Goal: Transaction & Acquisition: Download file/media

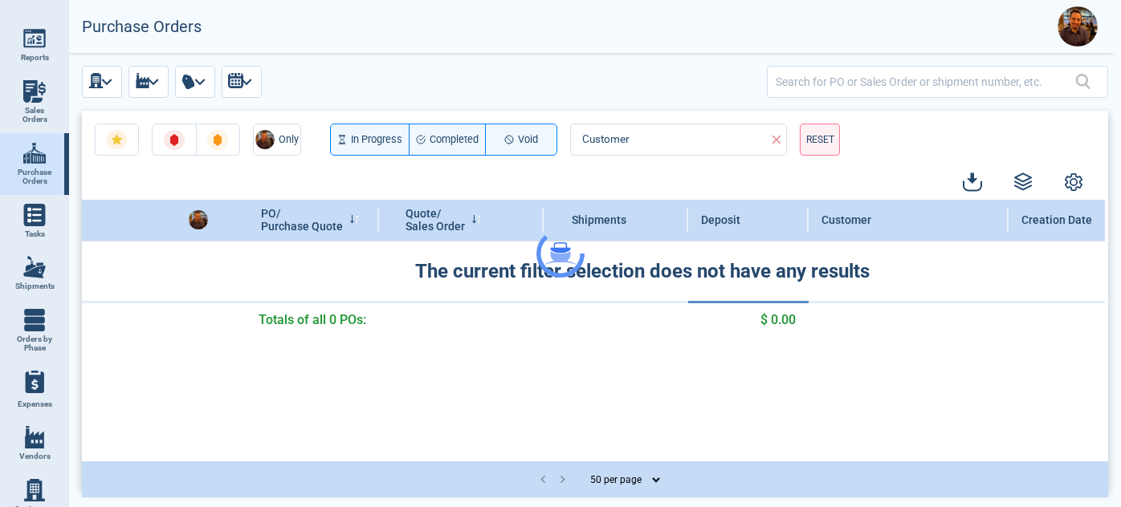
select select "50"
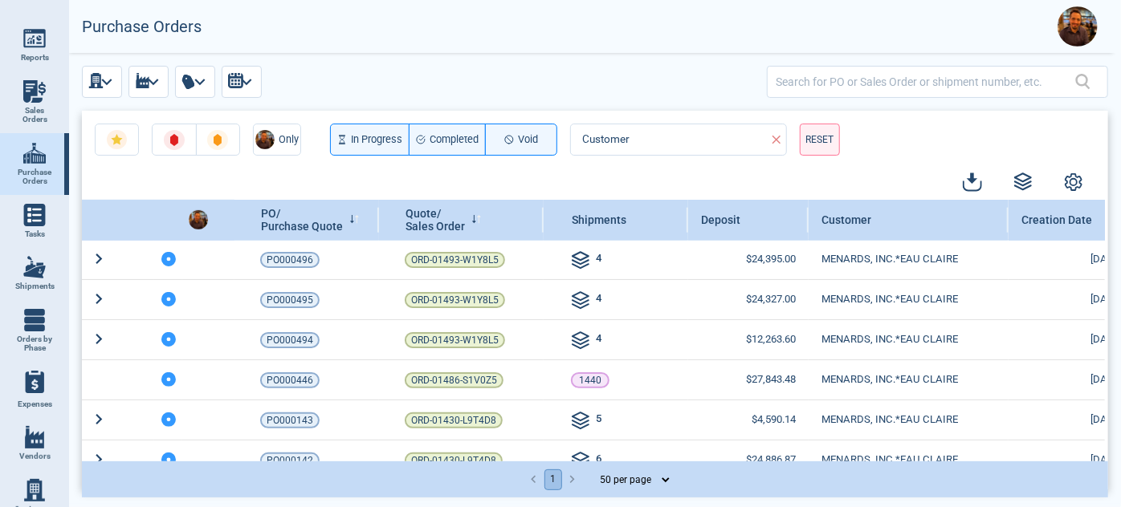
scroll to position [482, 0]
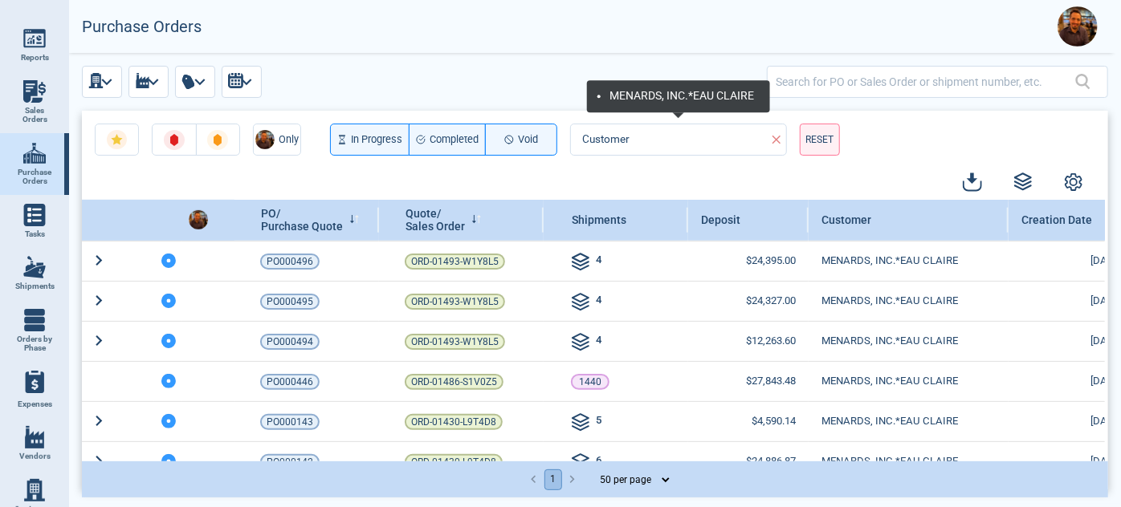
click at [773, 133] on icon at bounding box center [776, 139] width 14 height 14
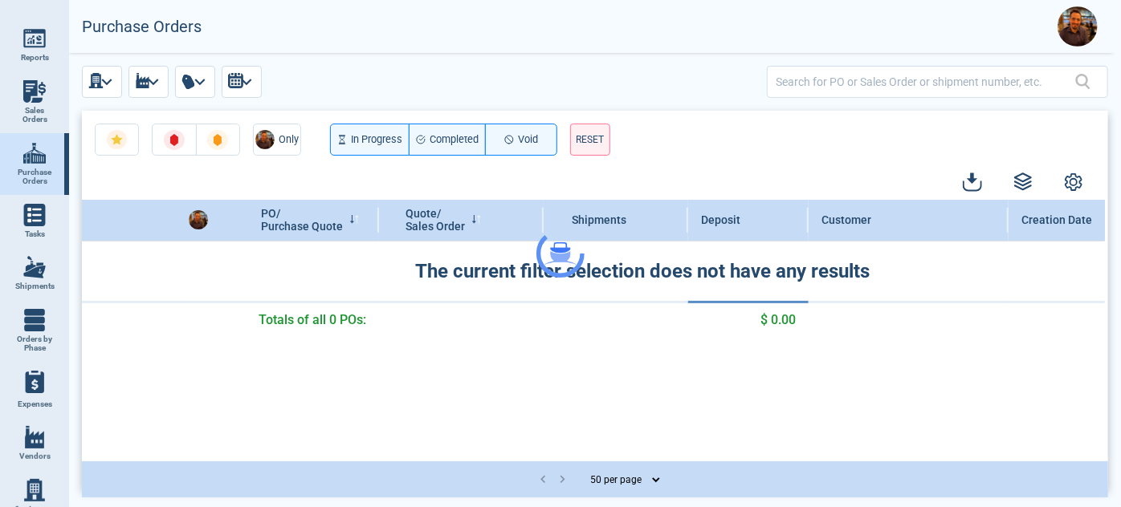
scroll to position [0, 0]
click at [35, 263] on img at bounding box center [34, 267] width 22 height 22
select select "50"
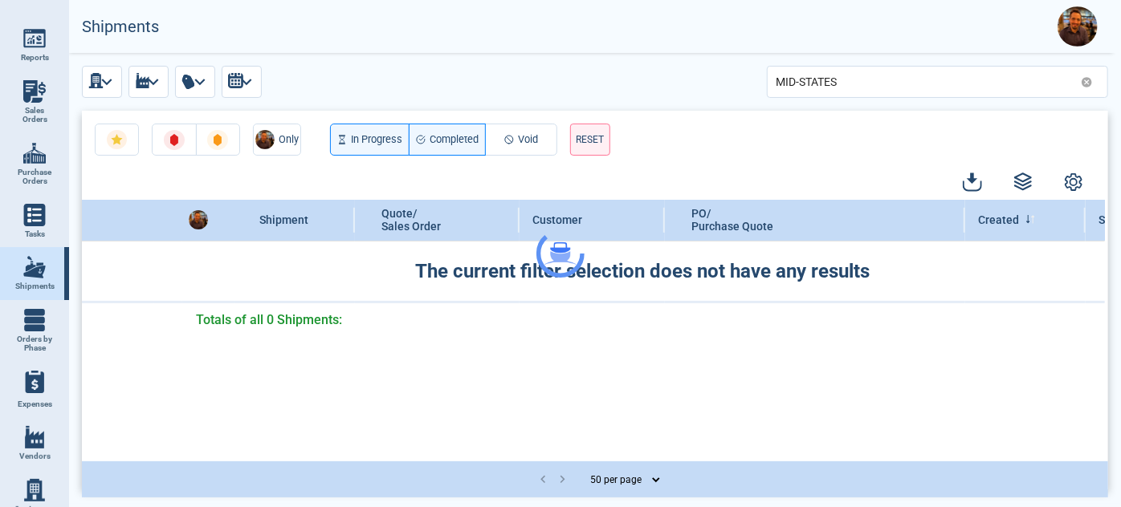
click at [1085, 80] on div at bounding box center [560, 253] width 1121 height 507
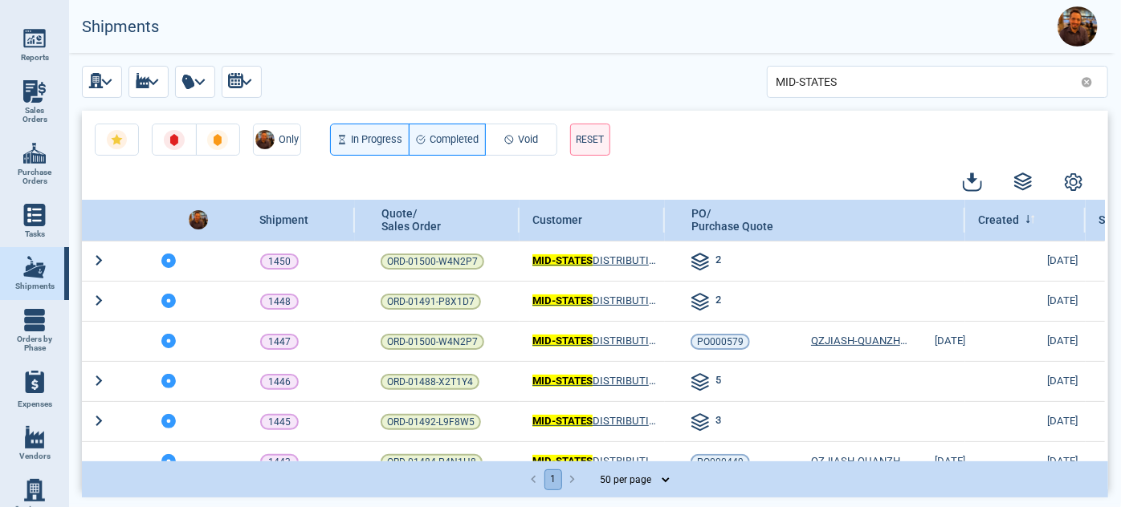
click at [1085, 80] on icon at bounding box center [1087, 82] width 12 height 12
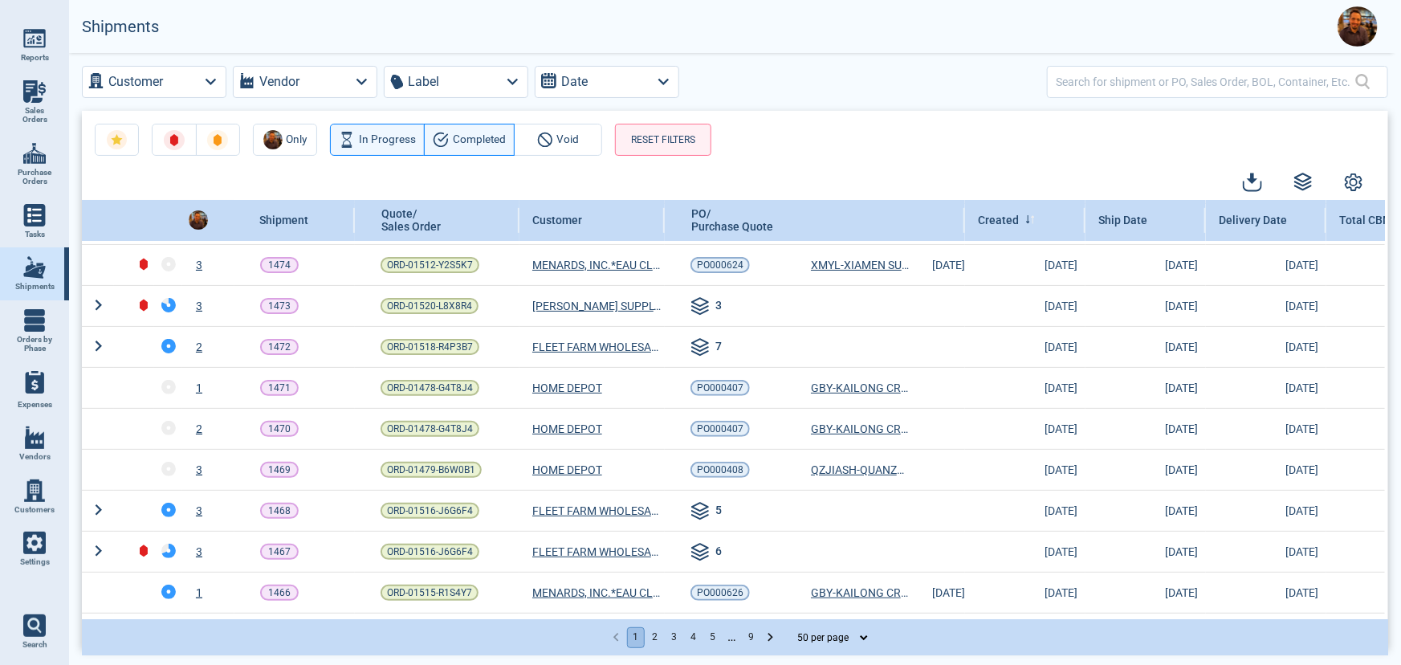
scroll to position [38, 0]
click at [1120, 220] on icon at bounding box center [1159, 219] width 10 height 9
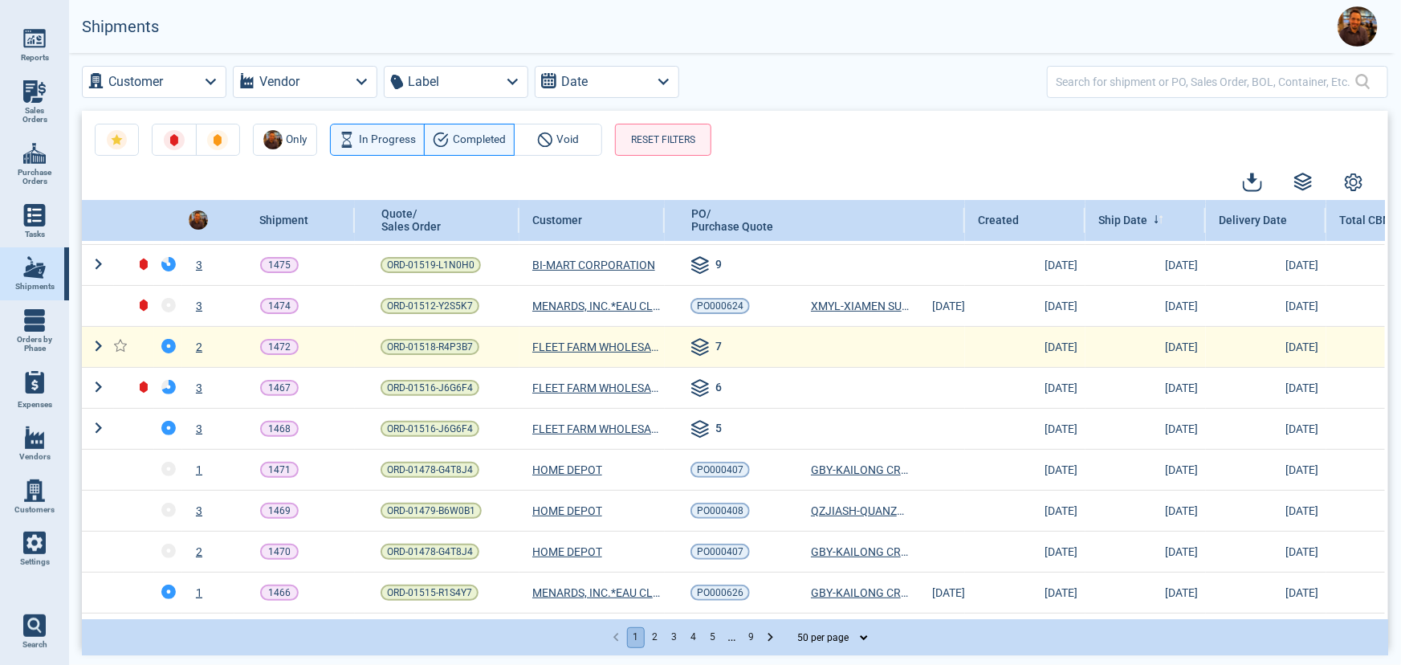
scroll to position [0, 0]
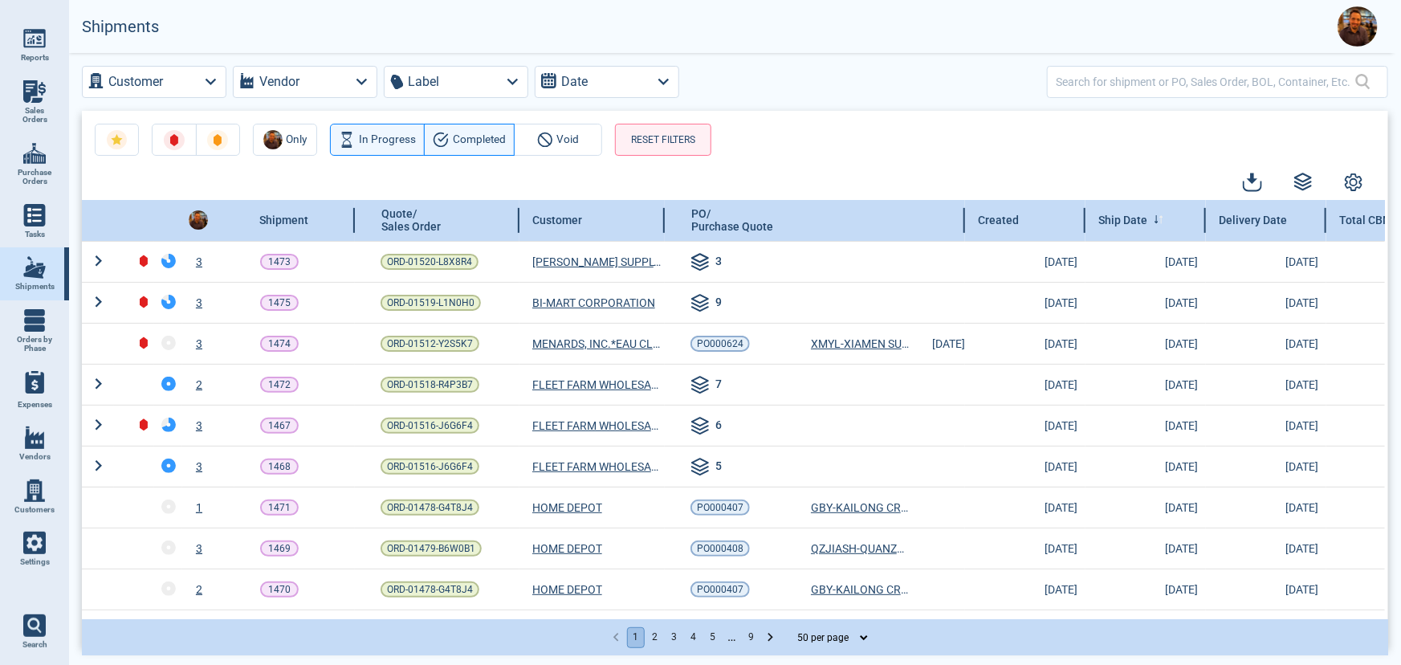
click at [1120, 224] on span at bounding box center [1159, 220] width 10 height 13
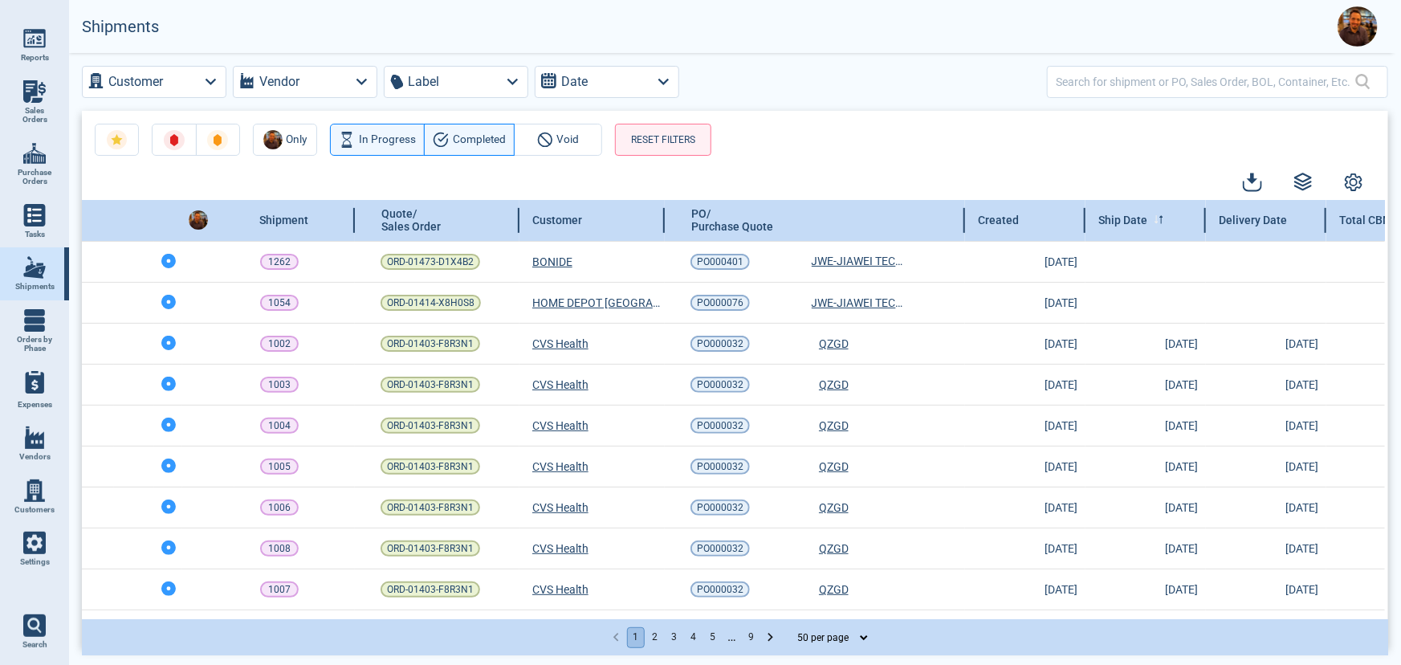
click at [1120, 224] on span at bounding box center [1159, 220] width 10 height 13
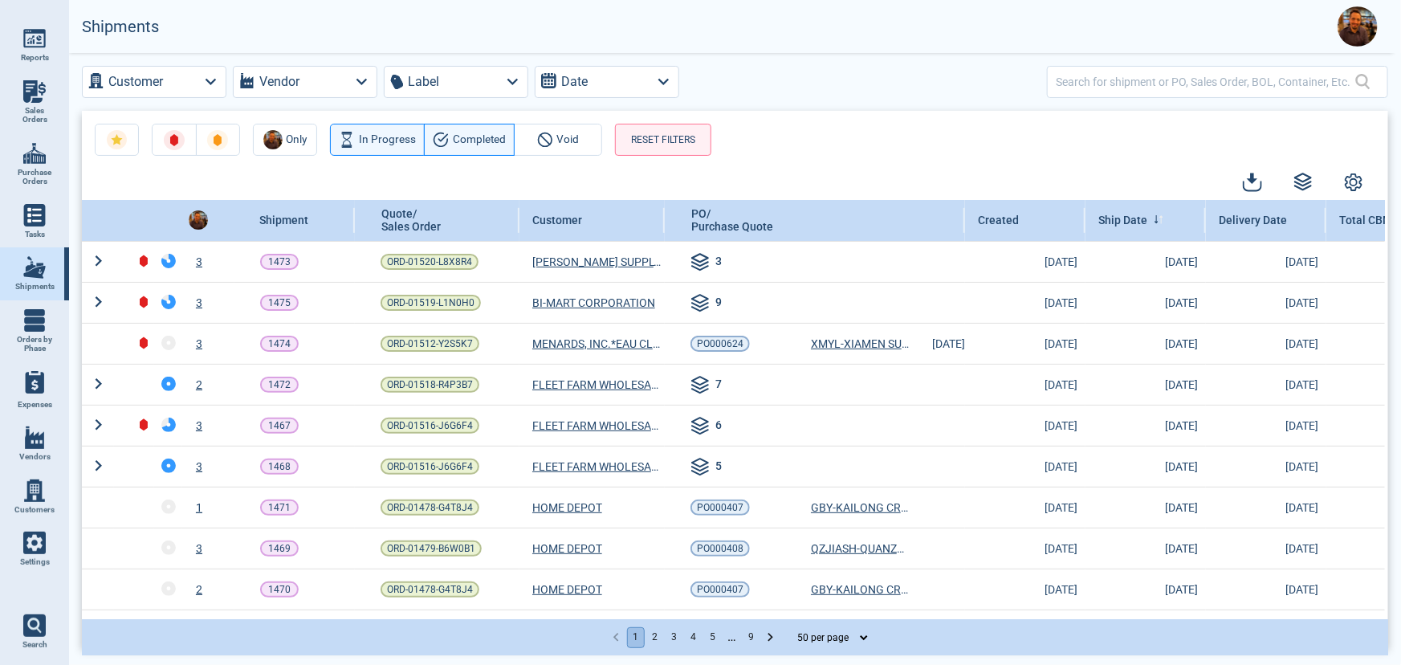
drag, startPoint x: 1152, startPoint y: 228, endPoint x: 875, endPoint y: 124, distance: 295.7
click at [875, 124] on div "Only In Progress Completed Void RESET FILTERS" at bounding box center [735, 133] width 1306 height 45
click at [32, 51] on link "Reports" at bounding box center [34, 44] width 69 height 53
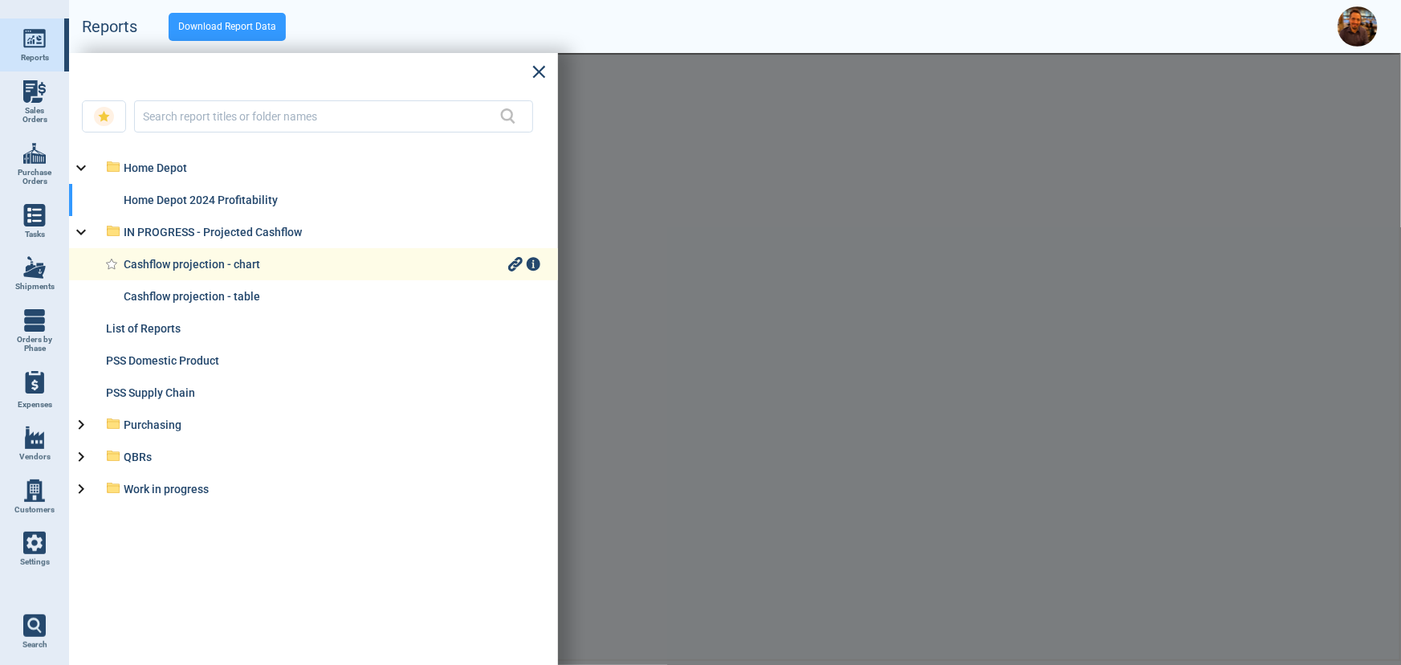
click at [228, 269] on div "Cashflow projection - chart" at bounding box center [314, 264] width 381 height 13
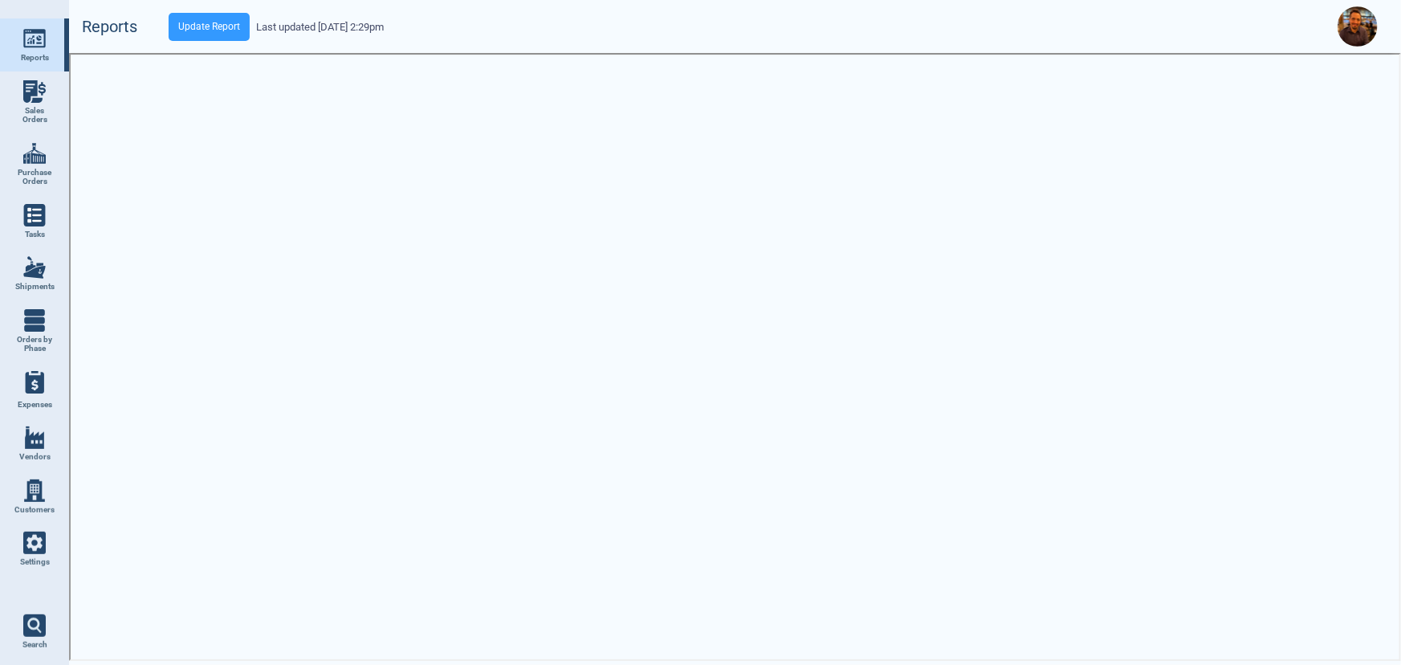
click at [36, 51] on link "Reports" at bounding box center [34, 44] width 69 height 53
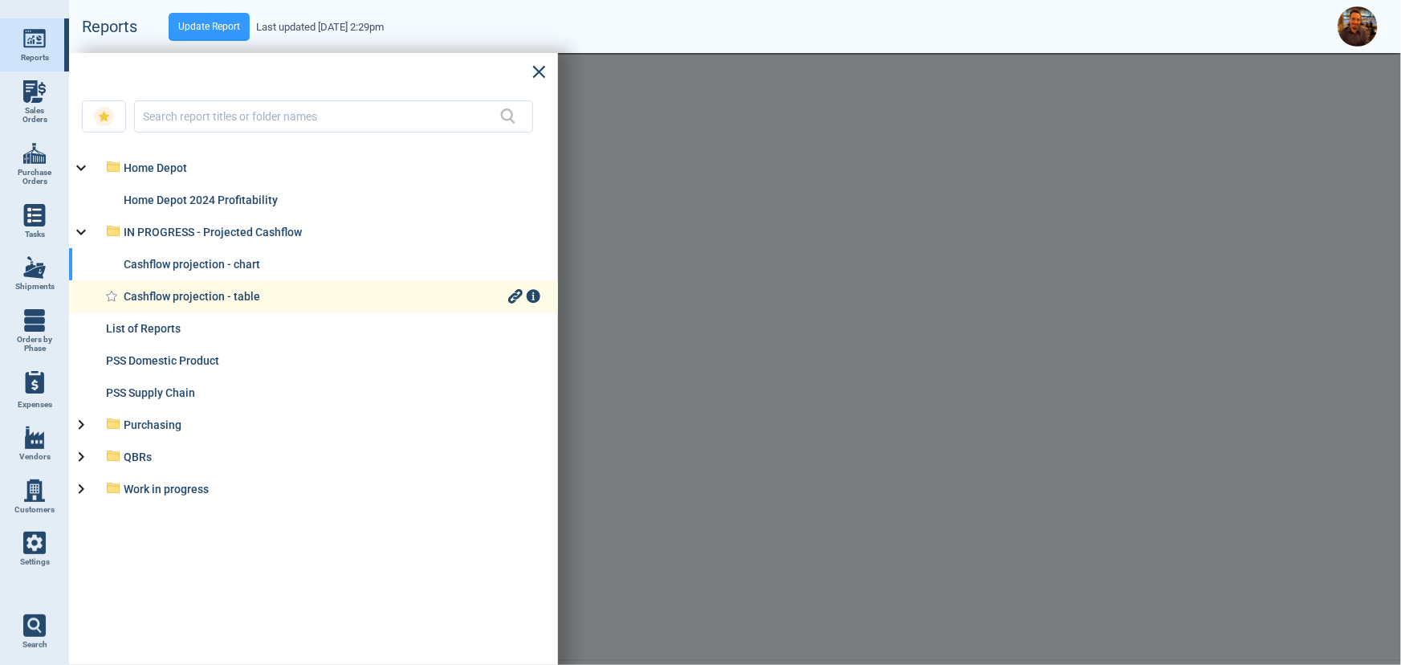
click at [158, 291] on div "Cashflow projection - table" at bounding box center [314, 296] width 381 height 13
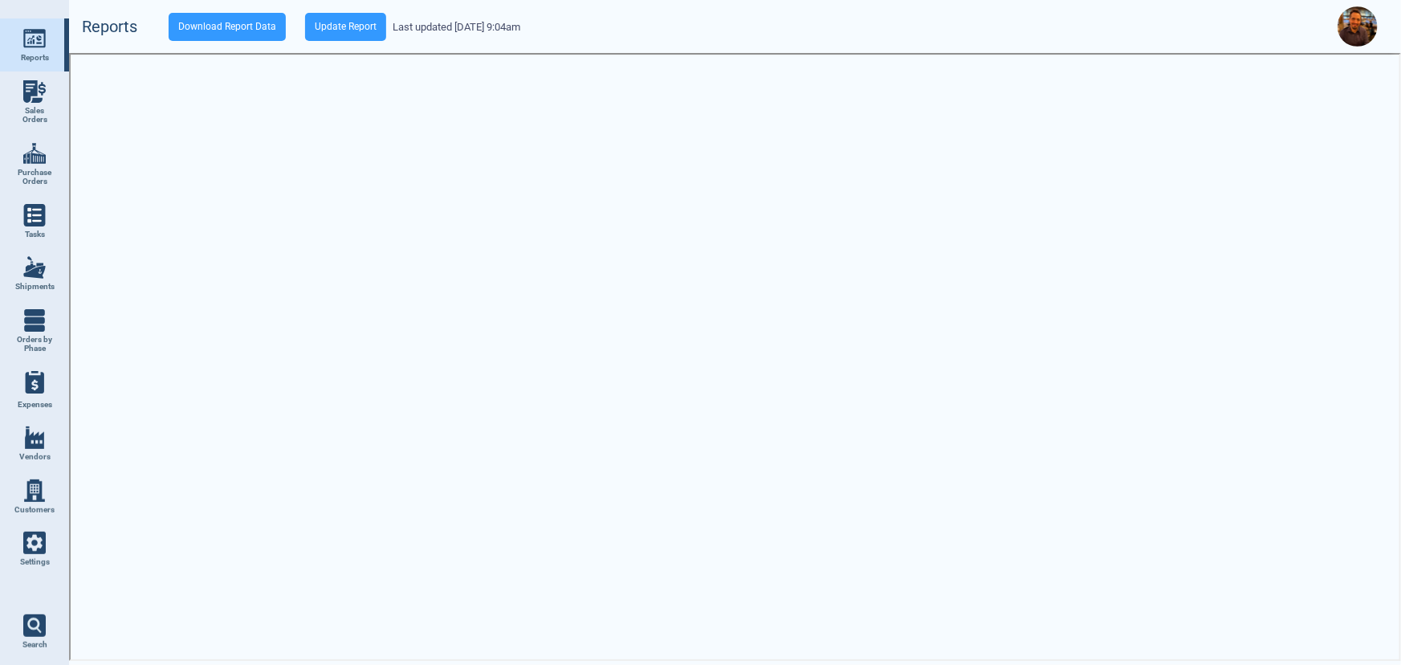
click at [27, 107] on span "Sales Orders" at bounding box center [34, 115] width 43 height 18
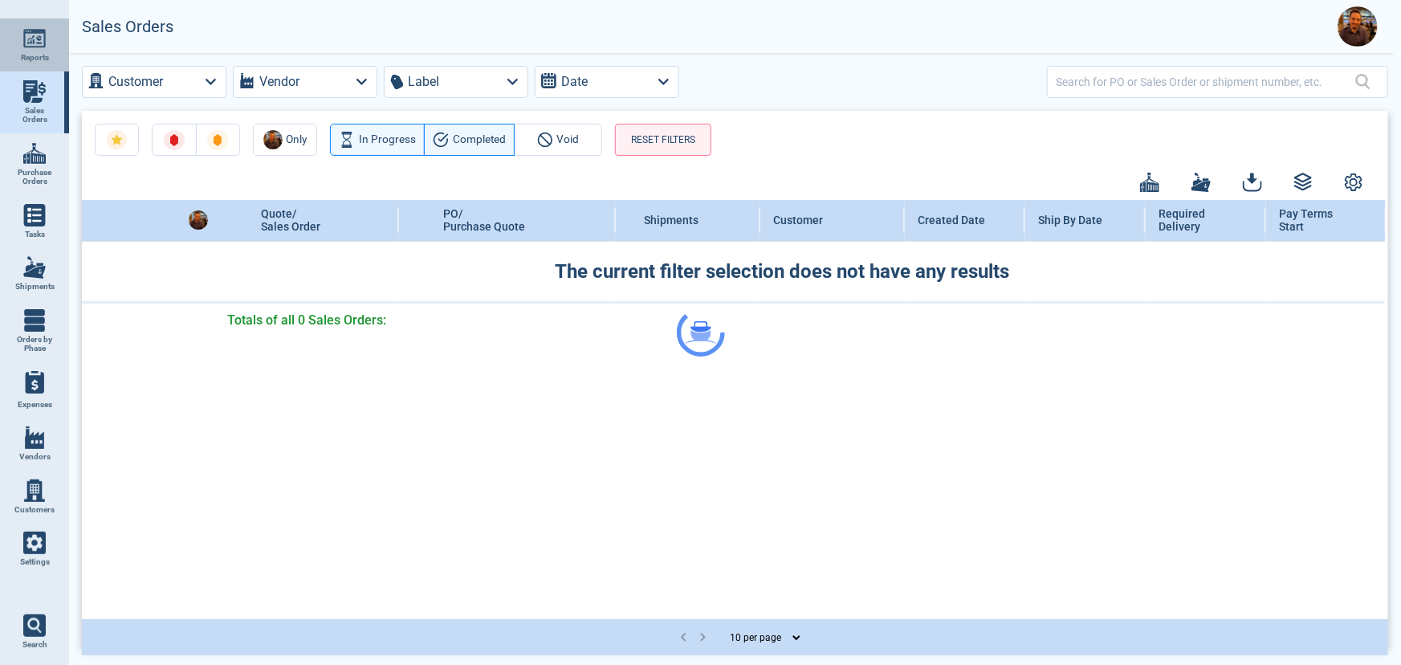
click at [32, 50] on link "Reports" at bounding box center [34, 44] width 69 height 53
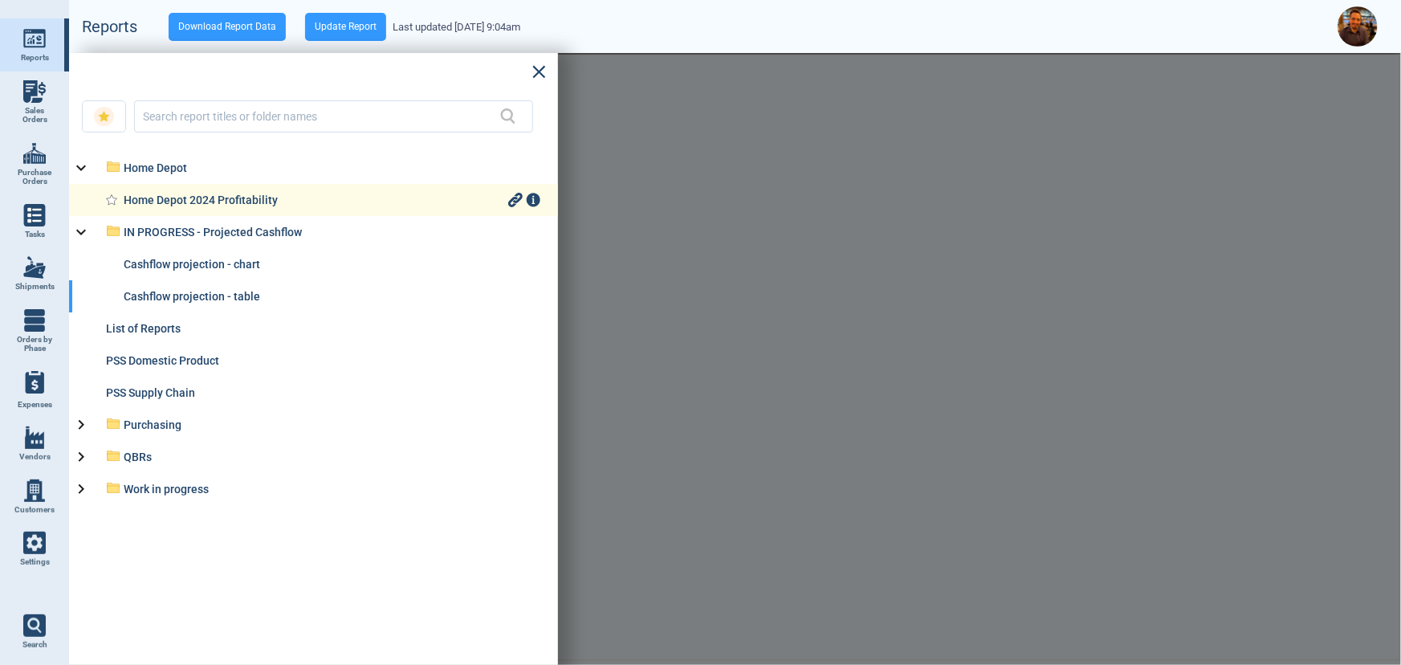
click at [188, 193] on div "Home Depot 2024 Profitability" at bounding box center [314, 199] width 381 height 13
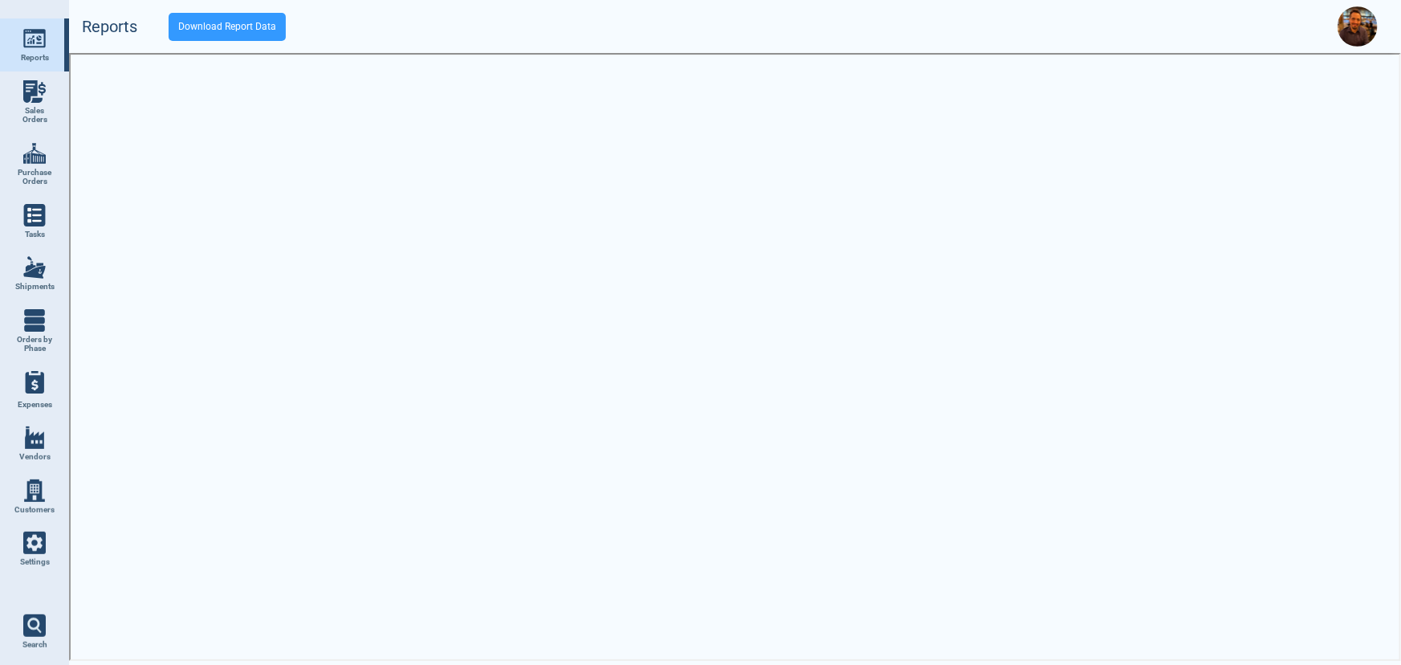
click at [239, 23] on button "Download Report Data" at bounding box center [227, 27] width 117 height 28
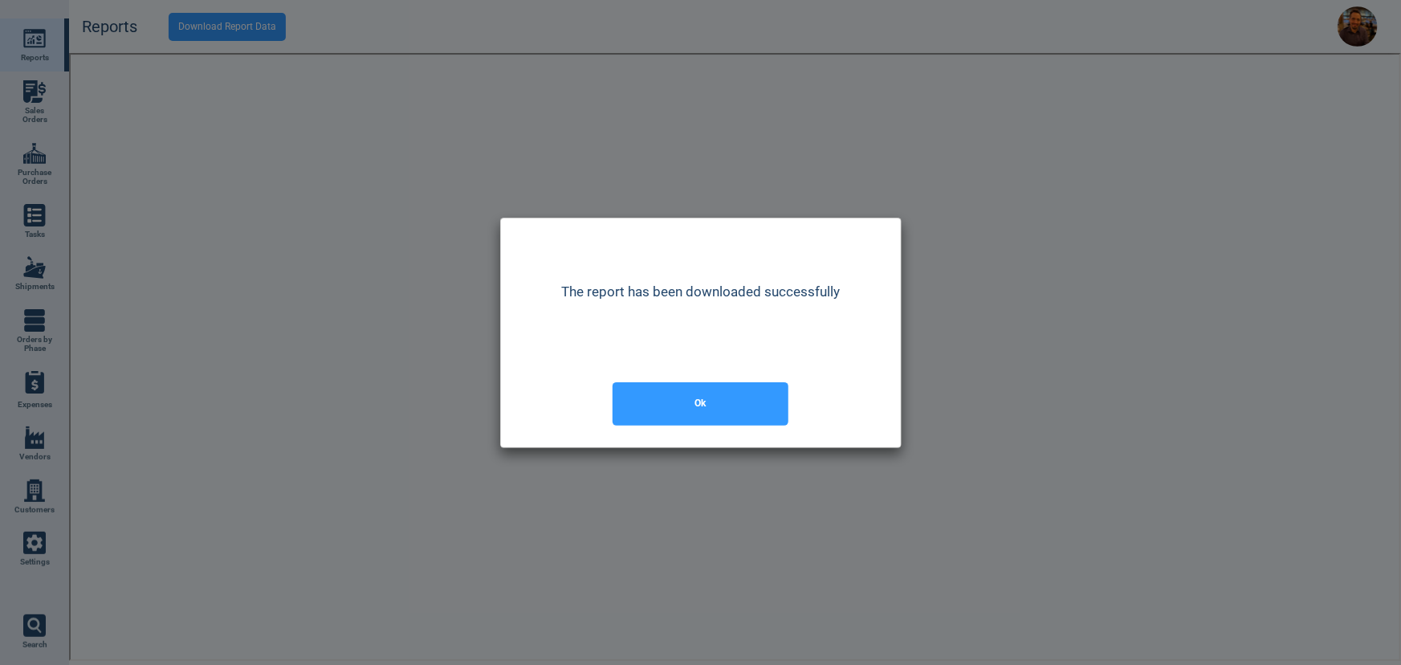
click at [727, 401] on button "Ok" at bounding box center [701, 403] width 176 height 43
